Goal: Information Seeking & Learning: Check status

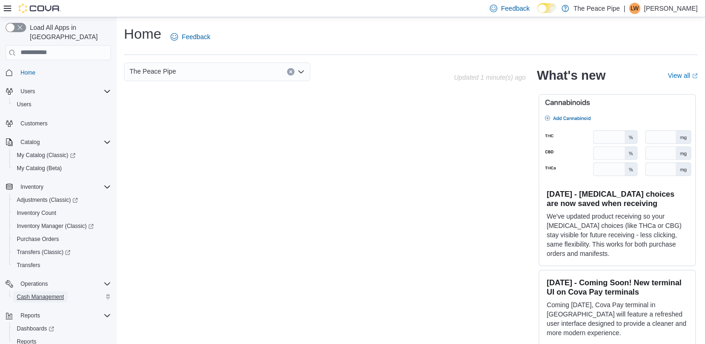
click at [35, 293] on span "Cash Management" at bounding box center [40, 296] width 47 height 7
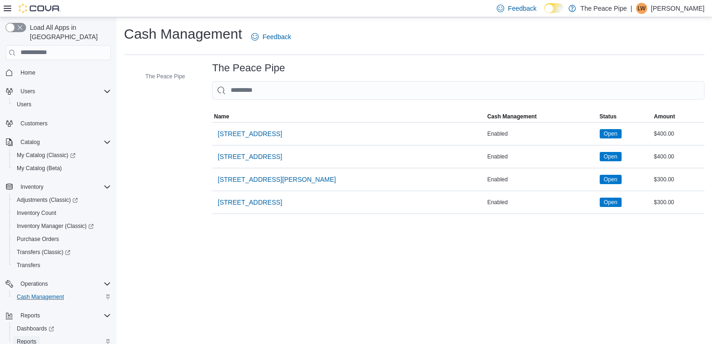
click at [27, 338] on span "Reports" at bounding box center [27, 341] width 20 height 7
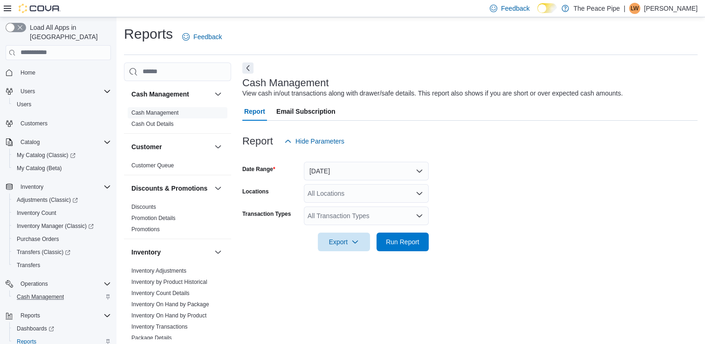
scroll to position [2, 0]
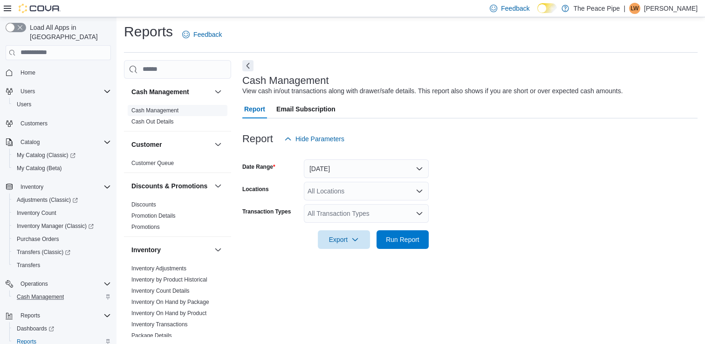
click at [165, 110] on link "Cash Management" at bounding box center [154, 110] width 47 height 7
click at [336, 171] on button "[DATE]" at bounding box center [366, 168] width 125 height 19
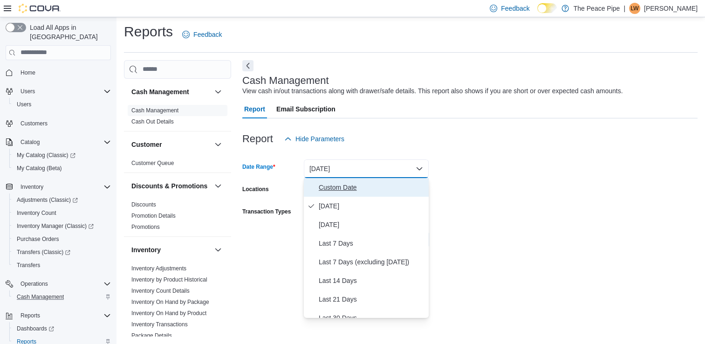
click at [349, 189] on span "Custom Date" at bounding box center [372, 187] width 106 height 11
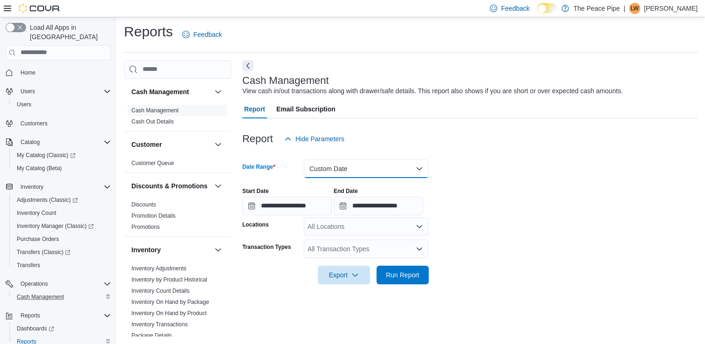
click at [343, 169] on button "Custom Date" at bounding box center [366, 168] width 125 height 19
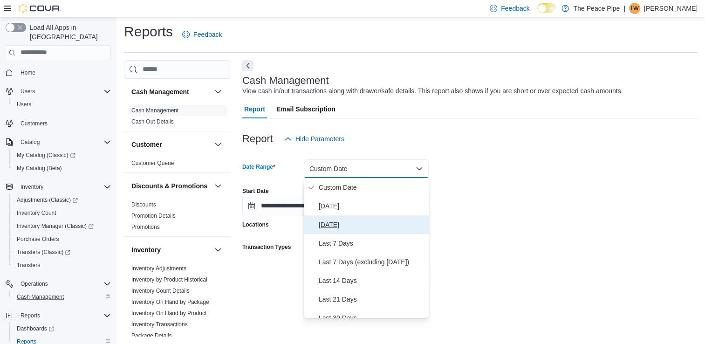
click at [341, 223] on span "[DATE]" at bounding box center [372, 224] width 106 height 11
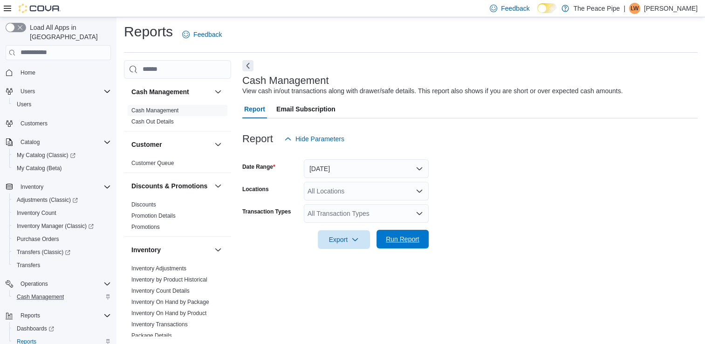
click at [402, 238] on span "Run Report" at bounding box center [403, 238] width 34 height 9
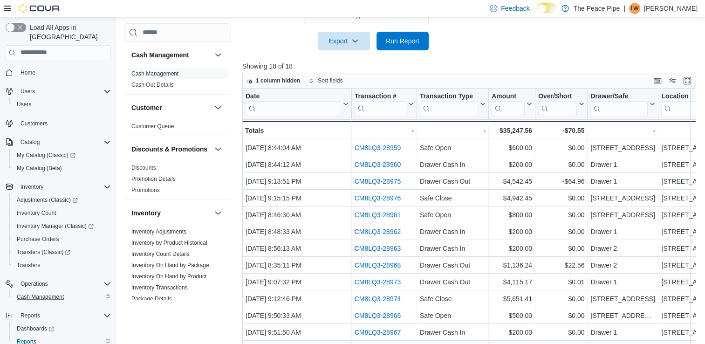
scroll to position [212, 0]
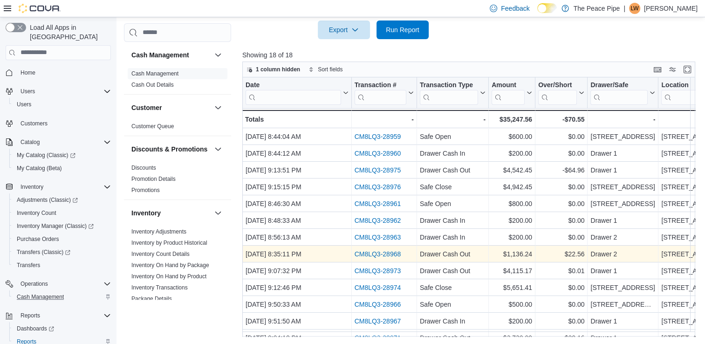
click at [376, 256] on link "CM8LQ3-28968" at bounding box center [377, 253] width 47 height 7
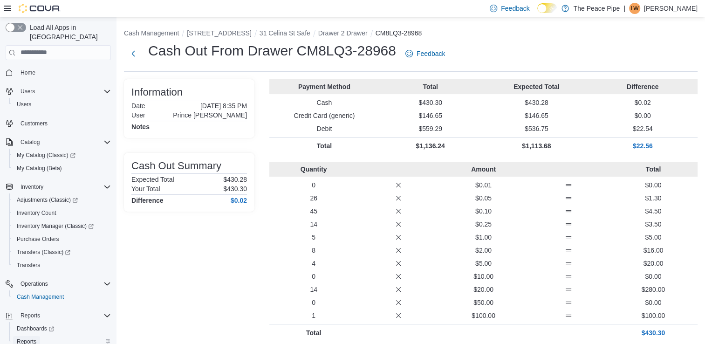
click at [30, 338] on span "Reports" at bounding box center [27, 341] width 20 height 7
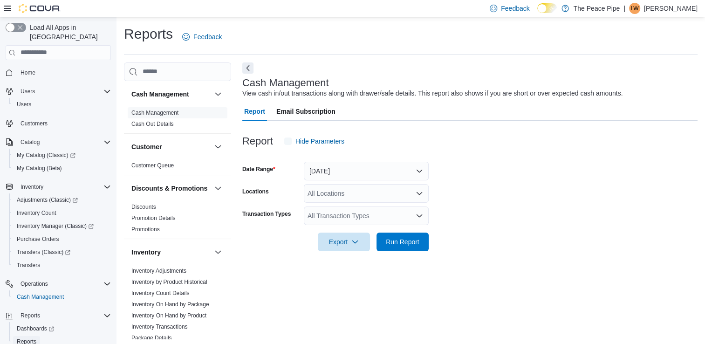
scroll to position [2, 0]
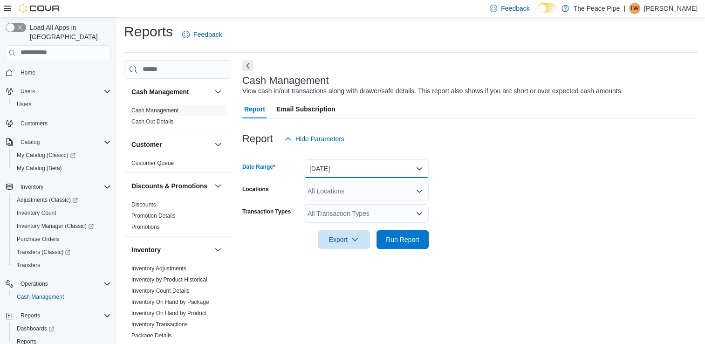
click at [334, 165] on button "[DATE]" at bounding box center [366, 168] width 125 height 19
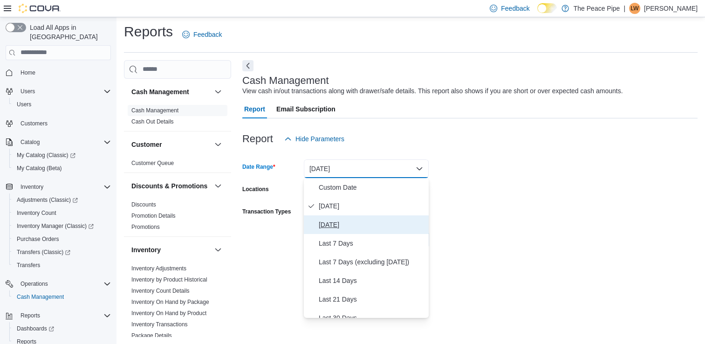
click at [339, 226] on span "[DATE]" at bounding box center [372, 224] width 106 height 11
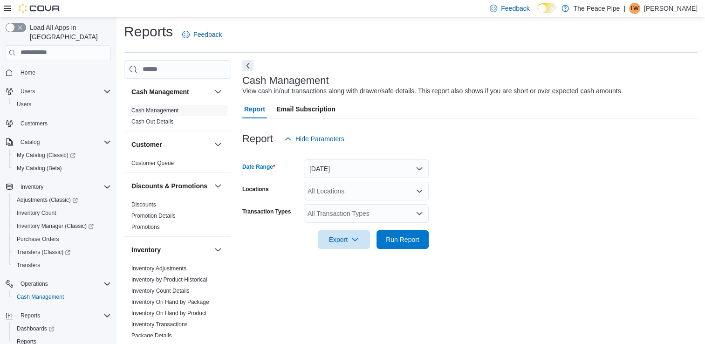
click at [335, 199] on div "All Locations" at bounding box center [366, 191] width 125 height 19
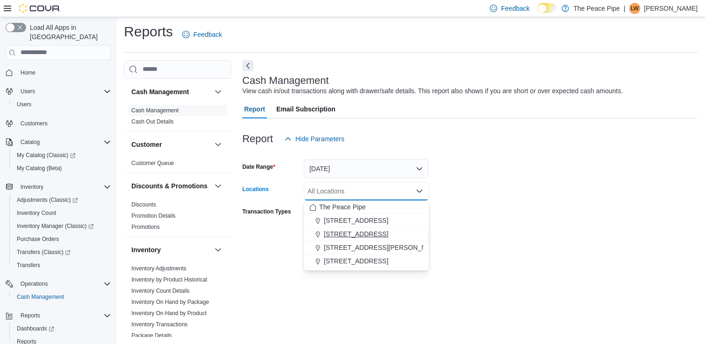
click at [343, 233] on span "[STREET_ADDRESS]" at bounding box center [356, 233] width 64 height 9
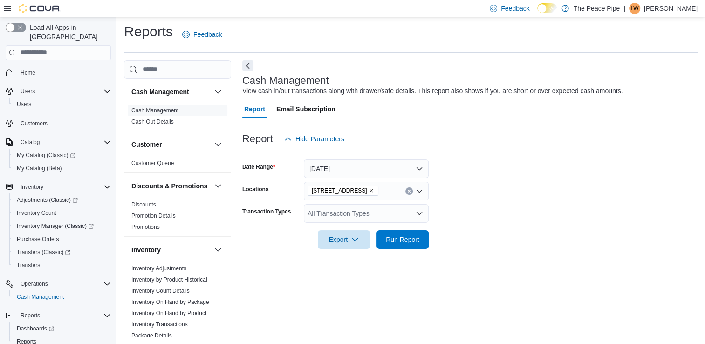
click at [549, 209] on form "Date Range Yesterday Locations 31 Celina St Transaction Types All Transaction T…" at bounding box center [469, 198] width 455 height 101
click at [403, 242] on span "Run Report" at bounding box center [403, 238] width 34 height 9
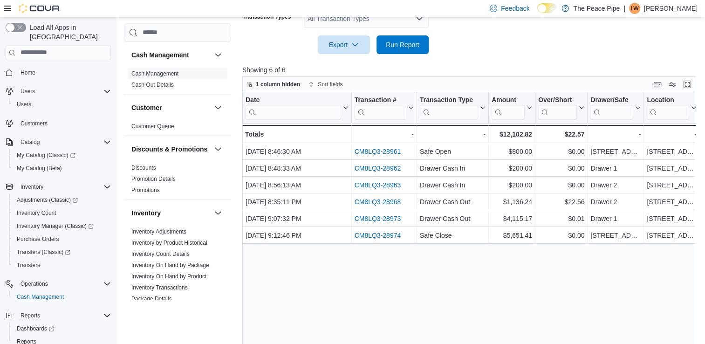
scroll to position [212, 0]
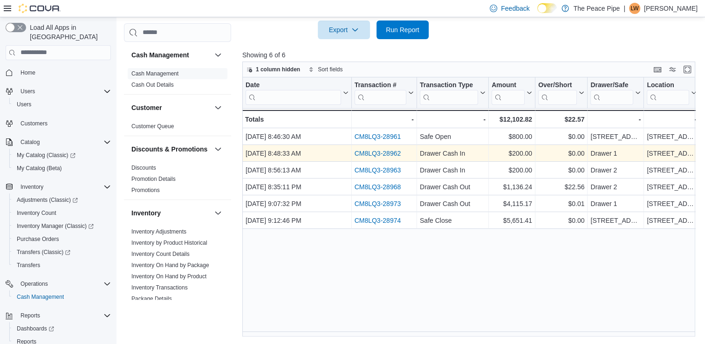
click at [376, 152] on link "CM8LQ3-28962" at bounding box center [377, 153] width 47 height 7
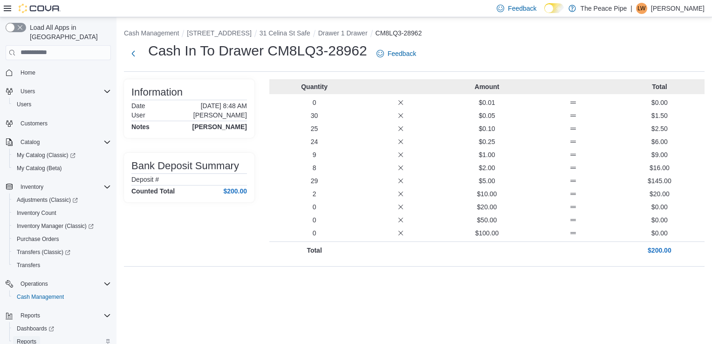
click at [28, 338] on span "Reports" at bounding box center [27, 341] width 20 height 7
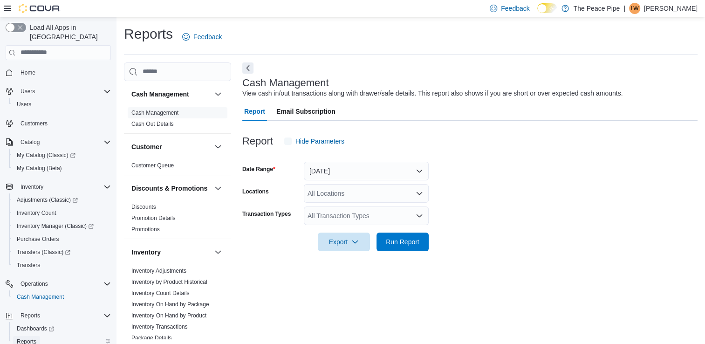
scroll to position [2, 0]
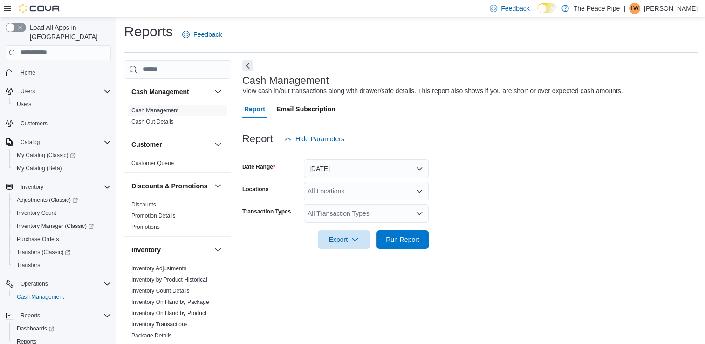
click at [344, 208] on div "All Transaction Types" at bounding box center [366, 213] width 125 height 19
click at [562, 238] on form "Date Range Today Locations All Locations Transaction Types All Transaction Type…" at bounding box center [469, 198] width 455 height 101
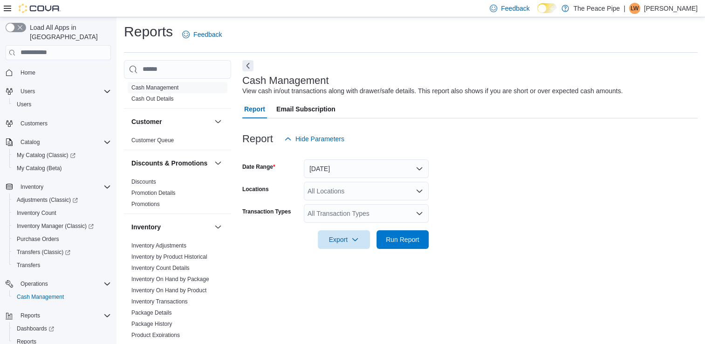
scroll to position [0, 0]
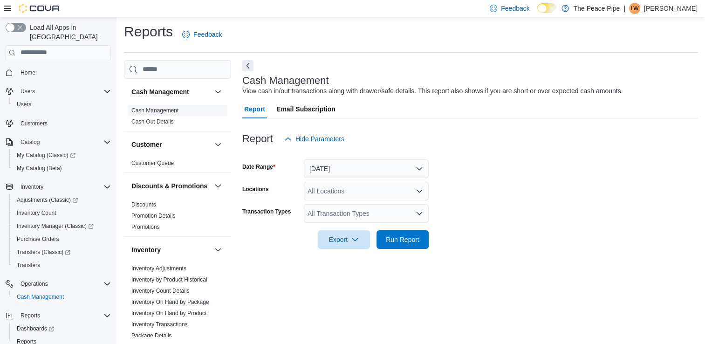
click at [166, 111] on link "Cash Management" at bounding box center [154, 110] width 47 height 7
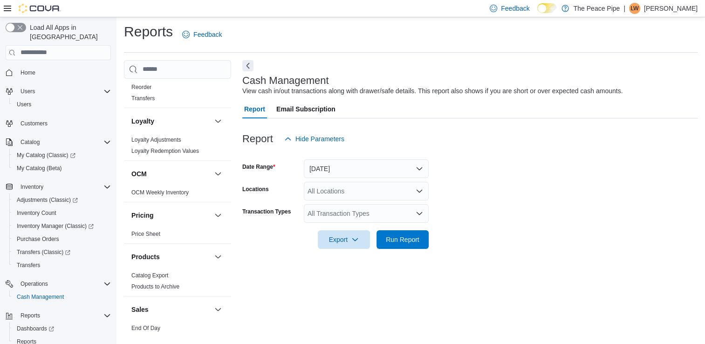
scroll to position [307, 0]
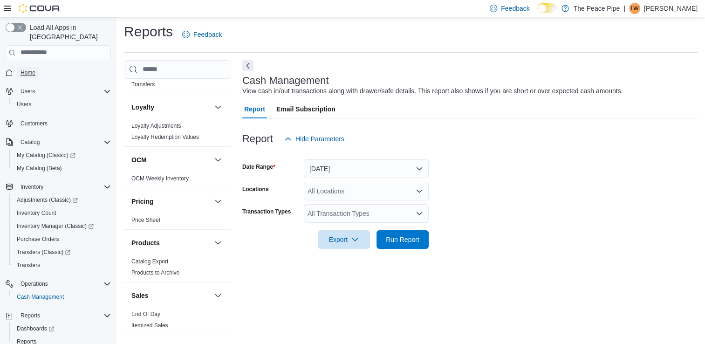
click at [28, 69] on span "Home" at bounding box center [28, 72] width 15 height 7
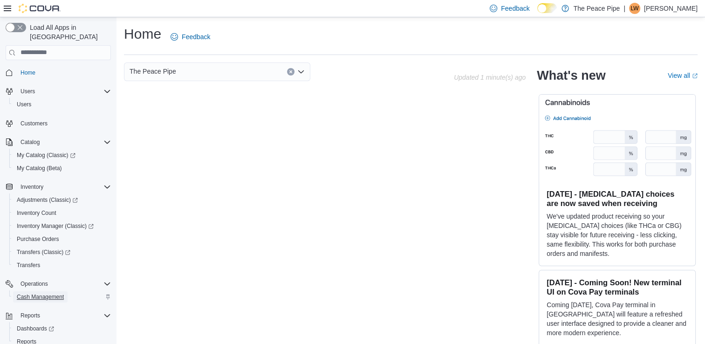
click at [58, 293] on span "Cash Management" at bounding box center [40, 296] width 47 height 7
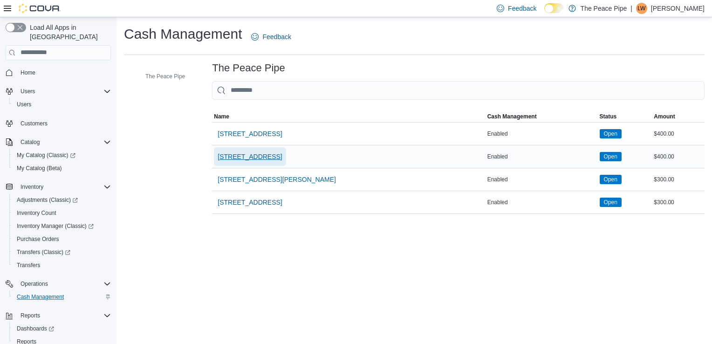
click at [242, 158] on span "[STREET_ADDRESS]" at bounding box center [250, 156] width 64 height 9
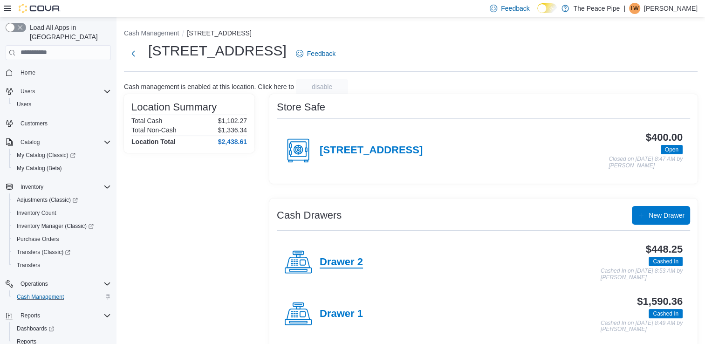
click at [347, 264] on h4 "Drawer 2" at bounding box center [341, 262] width 43 height 12
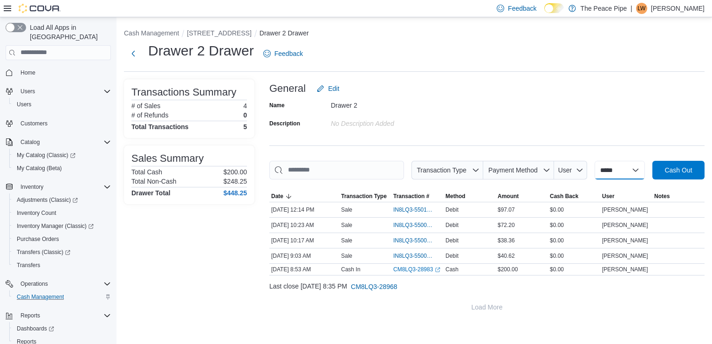
click at [603, 171] on select "**********" at bounding box center [620, 170] width 50 height 19
click at [367, 173] on input "This is a search bar. As you type, the results lower in the page will automatic…" at bounding box center [336, 170] width 135 height 19
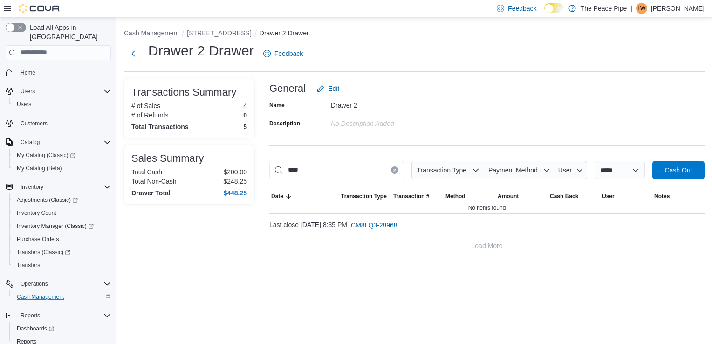
type input "****"
click at [398, 226] on span "CM8LQ3-28968" at bounding box center [374, 224] width 47 height 9
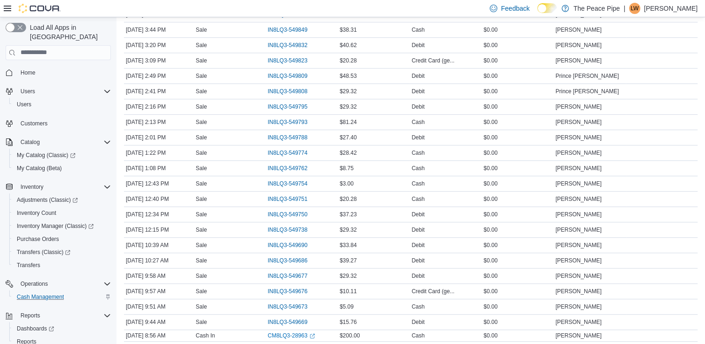
scroll to position [542, 0]
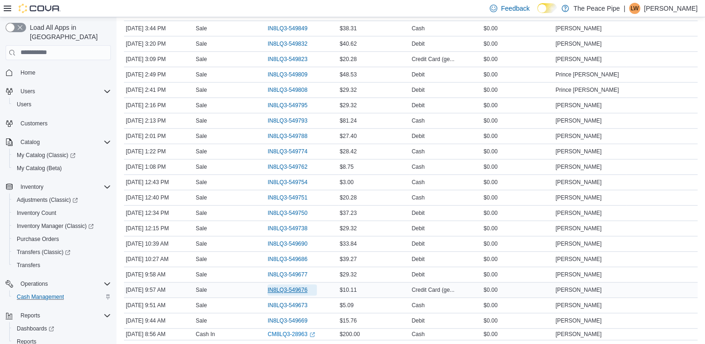
click at [303, 286] on span "IN8LQ3-549676" at bounding box center [287, 289] width 40 height 7
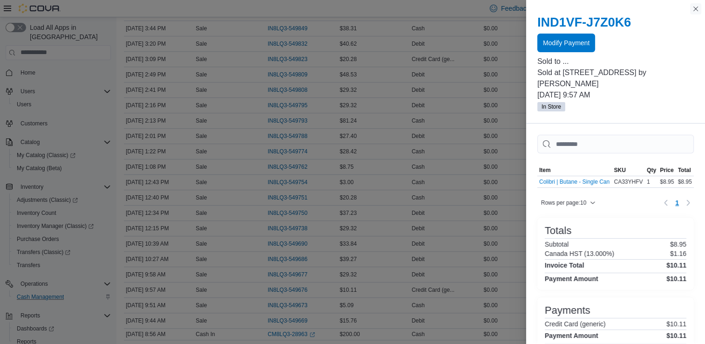
click at [697, 7] on button "Close this dialog" at bounding box center [695, 8] width 11 height 11
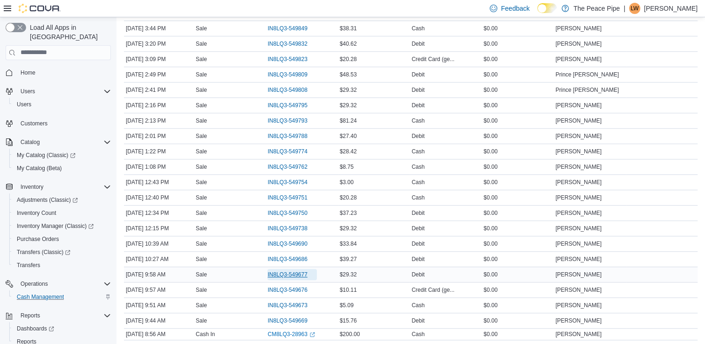
click at [297, 272] on span "IN8LQ3-549677" at bounding box center [287, 274] width 40 height 7
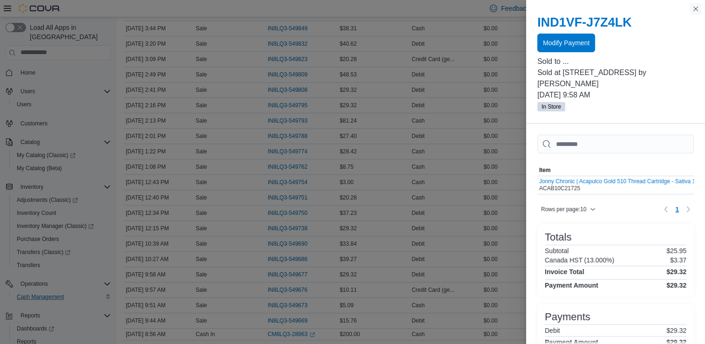
click at [697, 6] on button "Close this dialog" at bounding box center [695, 8] width 11 height 11
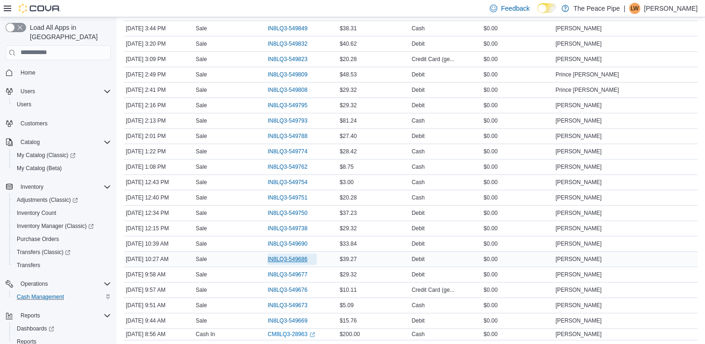
click at [295, 258] on span "IN8LQ3-549686" at bounding box center [287, 258] width 40 height 7
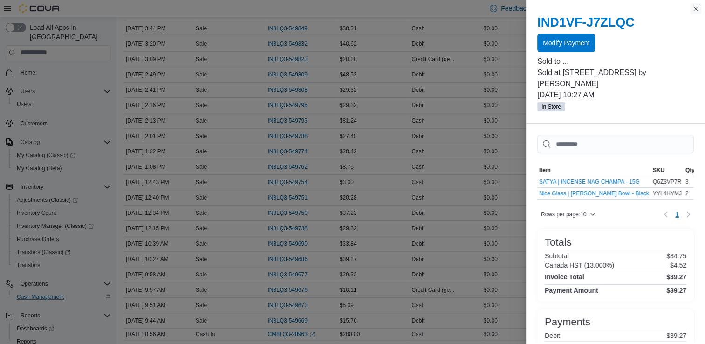
drag, startPoint x: 394, startPoint y: 242, endPoint x: 696, endPoint y: 9, distance: 381.7
drag, startPoint x: 696, startPoint y: 9, endPoint x: 621, endPoint y: 197, distance: 202.2
drag, startPoint x: 621, startPoint y: 197, endPoint x: 542, endPoint y: 7, distance: 205.6
click at [542, 7] on div "IND1VF-J7ZLQC Modify Payment Sold to ... Sold at 31 Celina St by Kaitlin Coates…" at bounding box center [615, 64] width 179 height 120
click at [695, 11] on button "Close this dialog" at bounding box center [695, 8] width 11 height 11
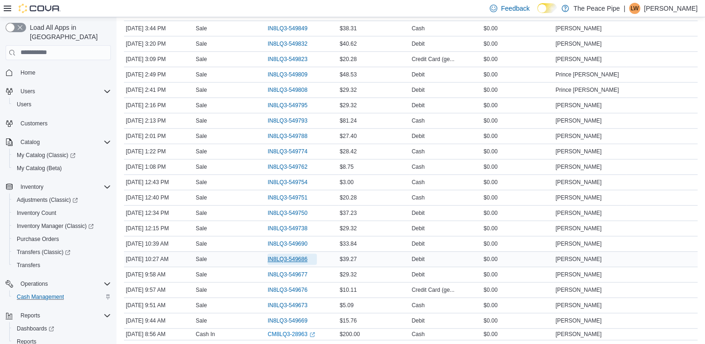
click at [276, 256] on span "IN8LQ3-549686" at bounding box center [287, 258] width 40 height 7
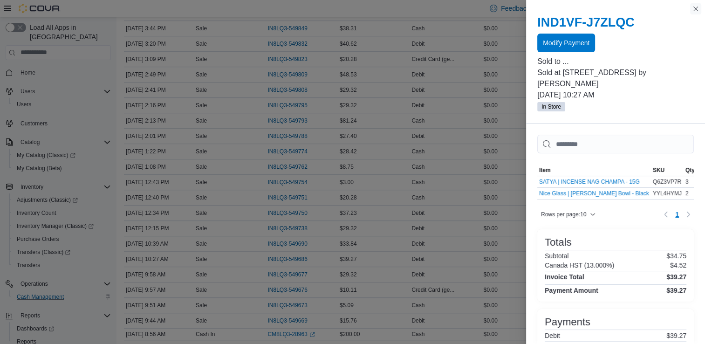
click at [695, 10] on button "Close this dialog" at bounding box center [695, 8] width 11 height 11
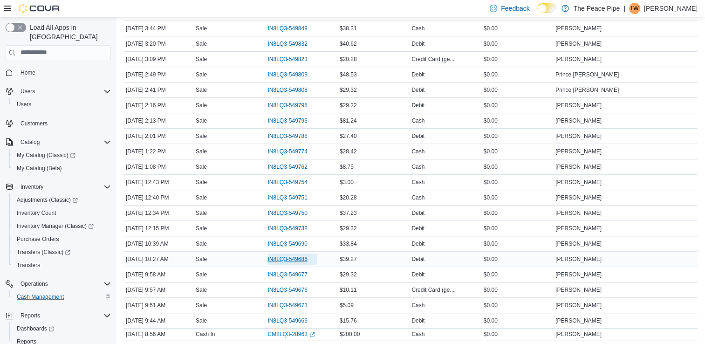
click at [299, 256] on span "IN8LQ3-549686" at bounding box center [287, 258] width 40 height 7
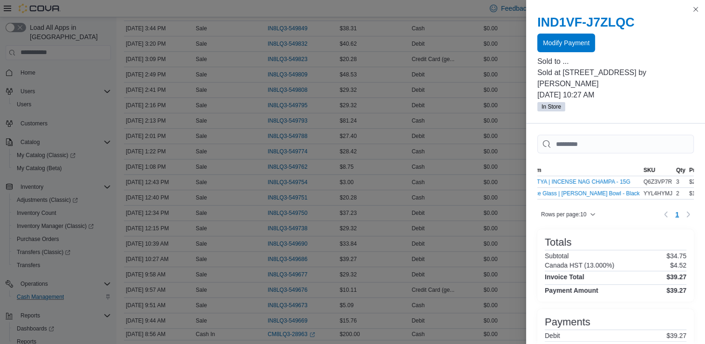
scroll to position [0, 12]
click at [696, 8] on button "Close this dialog" at bounding box center [695, 8] width 11 height 11
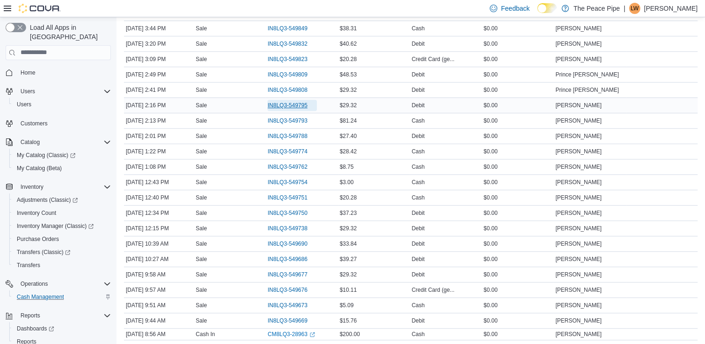
click at [301, 102] on span "IN8LQ3-549795" at bounding box center [287, 105] width 40 height 7
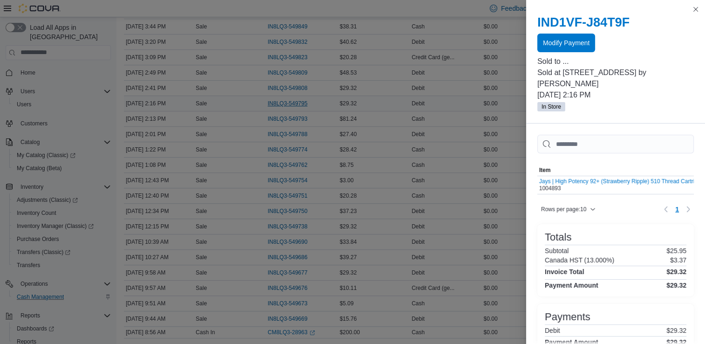
scroll to position [542, 0]
click at [697, 11] on button "Close this dialog" at bounding box center [695, 8] width 11 height 11
